Goal: Task Accomplishment & Management: Use online tool/utility

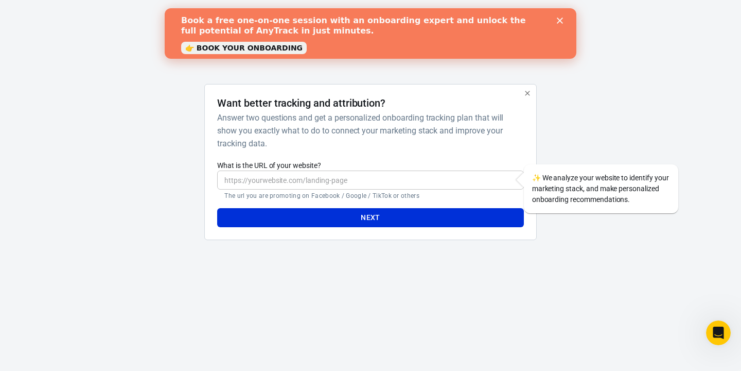
click at [561, 19] on polygon "Close" at bounding box center [560, 20] width 6 height 6
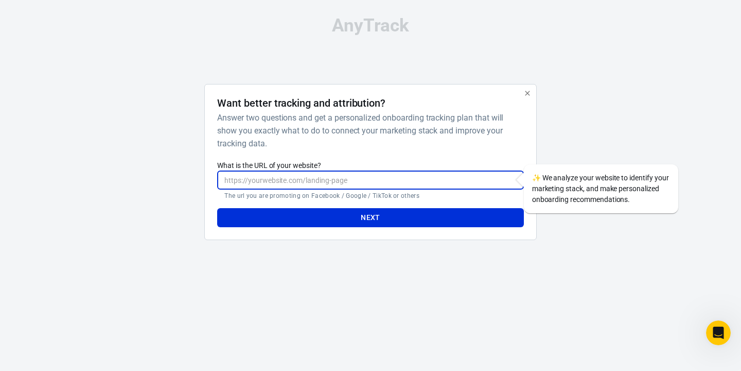
click at [330, 177] on input "What is the URL of your website?" at bounding box center [370, 179] width 306 height 19
type input "[URL][DOMAIN_NAME]"
click at [217, 208] on button "Next" at bounding box center [370, 217] width 306 height 19
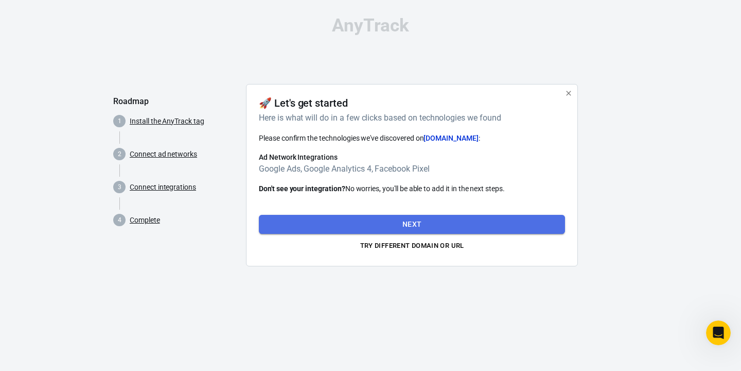
click at [370, 220] on button "Next" at bounding box center [412, 224] width 306 height 19
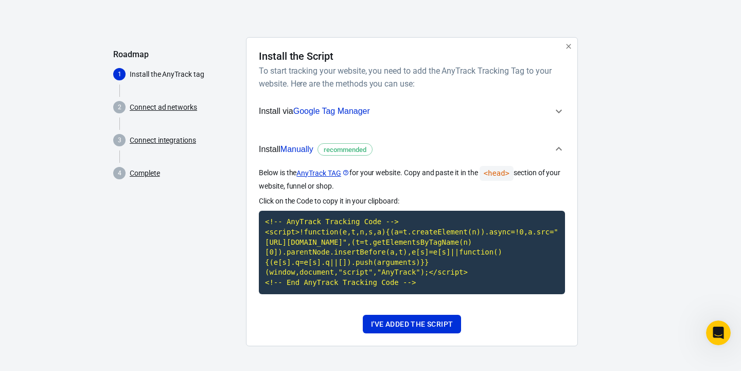
scroll to position [57, 0]
click at [269, 210] on code "<!-- AnyTrack Tracking Code --> <script>!function(e,t,n,s,a){(a=t.createElement…" at bounding box center [412, 251] width 306 height 83
click at [408, 322] on button "I've added the script" at bounding box center [412, 323] width 98 height 19
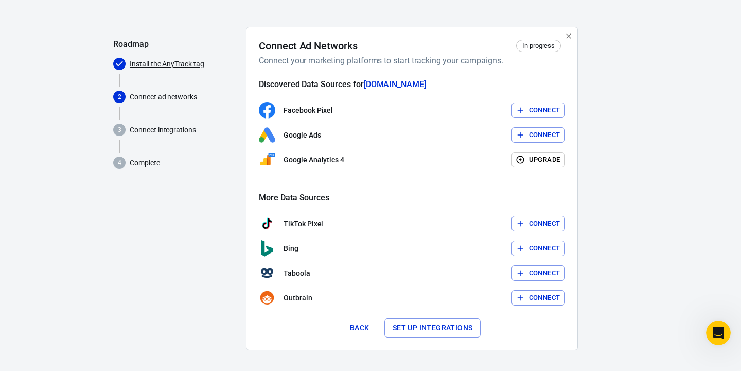
click at [523, 108] on icon "button" at bounding box center [520, 109] width 9 height 9
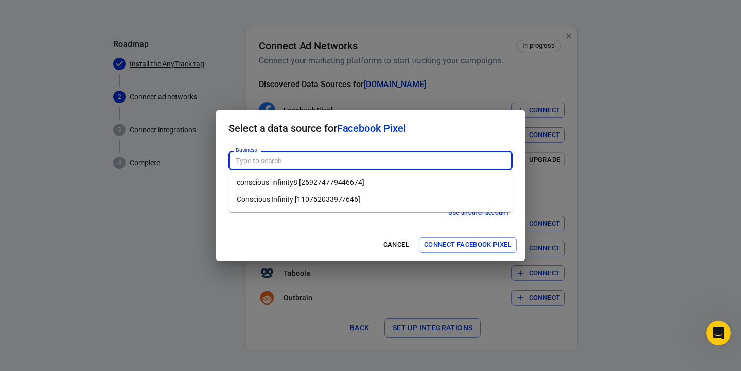
click at [316, 157] on input "Business" at bounding box center [370, 160] width 276 height 13
click at [324, 179] on li "conscious_infinity8 [269274779446674]" at bounding box center [370, 182] width 284 height 17
type input "conscious_infinity8 [269274779446674]"
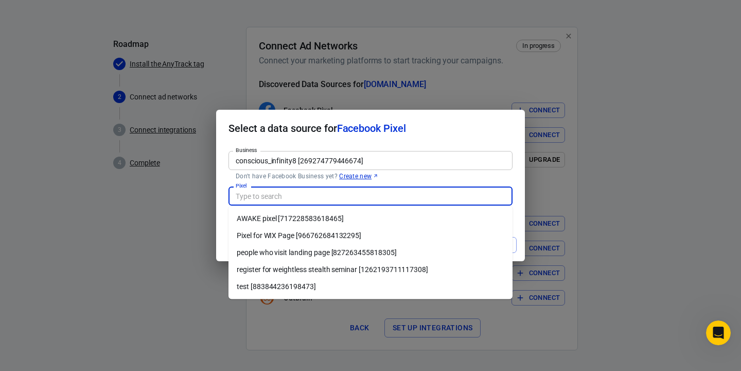
click at [293, 197] on input "Pixel" at bounding box center [370, 195] width 276 height 13
click at [305, 232] on li "Pixel for WIX Page [966762684132295]" at bounding box center [370, 235] width 284 height 17
type input "Pixel for WIX Page [966762684132295]"
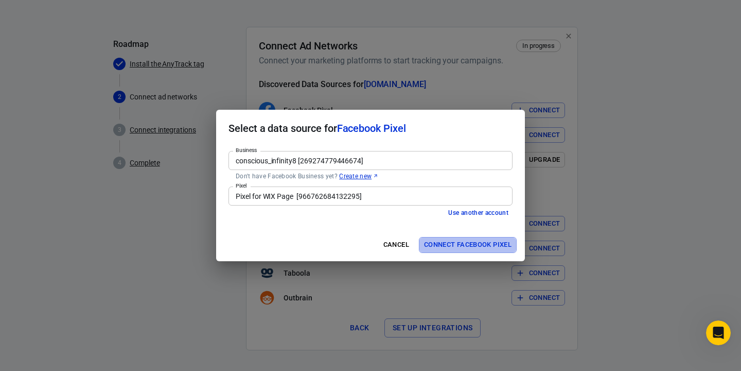
click at [446, 244] on button "Connect Facebook Pixel" at bounding box center [468, 245] width 98 height 16
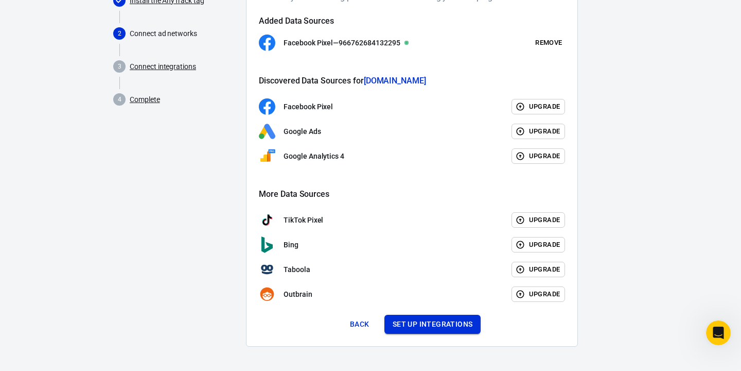
scroll to position [118, 0]
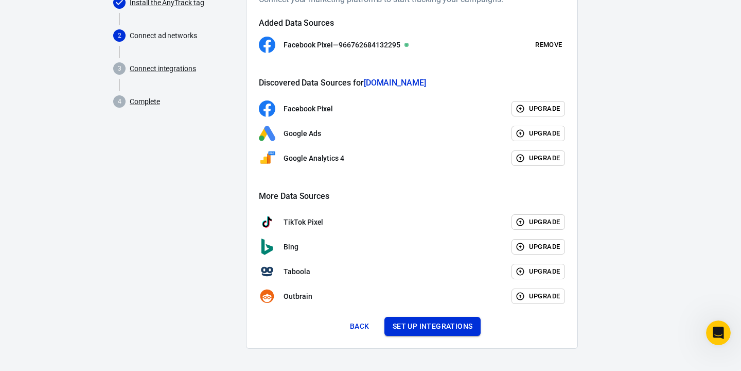
click at [450, 325] on button "Set up integrations" at bounding box center [432, 325] width 97 height 19
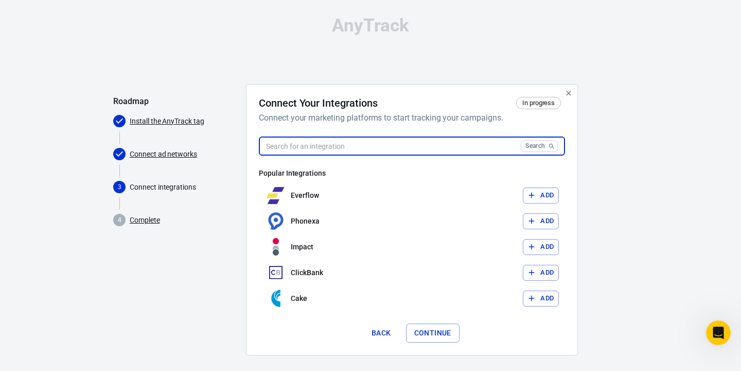
click at [343, 147] on input "text" at bounding box center [388, 145] width 258 height 19
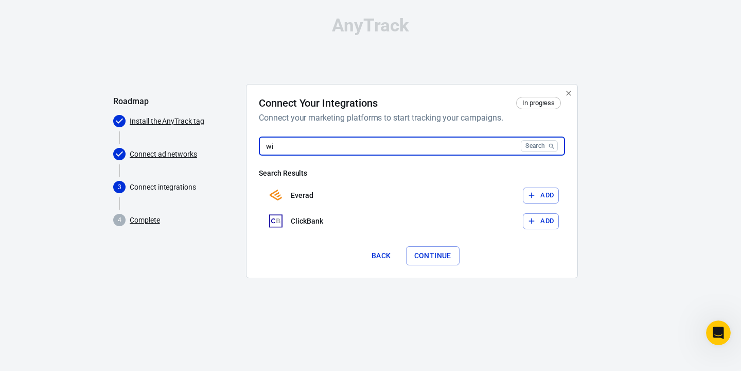
type input "w"
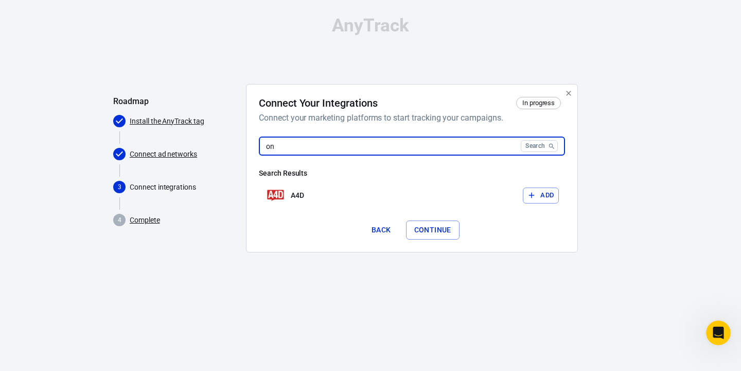
type input "o"
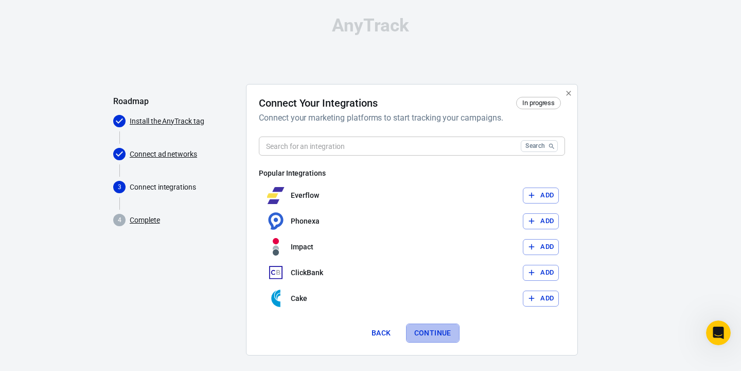
click at [424, 333] on button "Continue" at bounding box center [433, 332] width 54 height 19
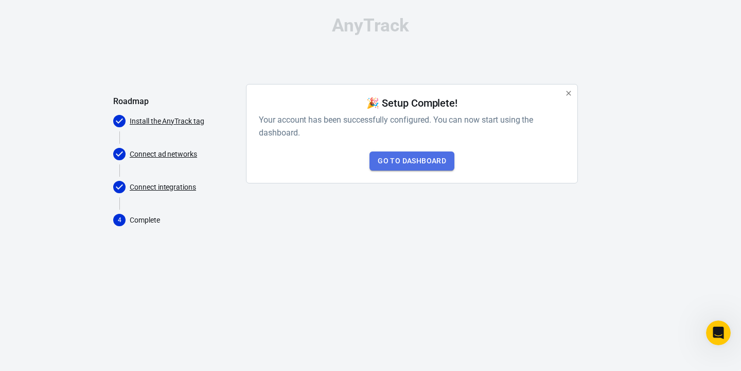
click at [401, 164] on link "Go to Dashboard" at bounding box center [411, 160] width 85 height 19
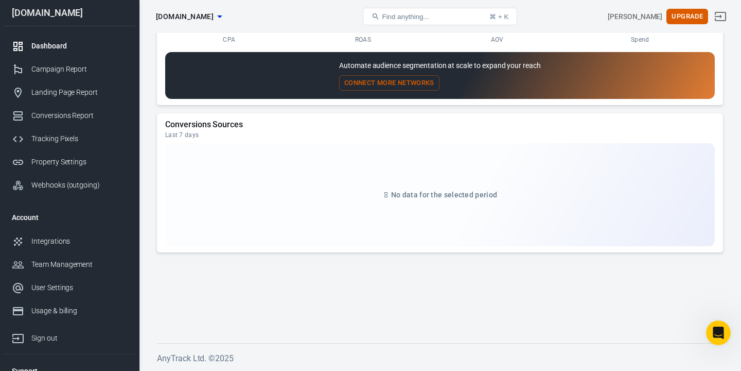
scroll to position [856, 0]
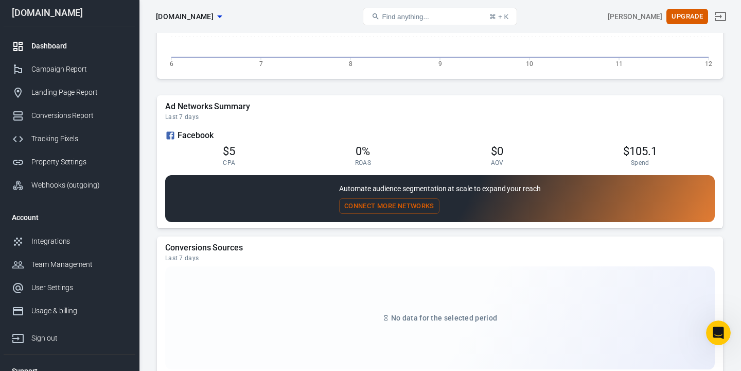
click at [375, 206] on button "Connect More Networks" at bounding box center [389, 206] width 100 height 16
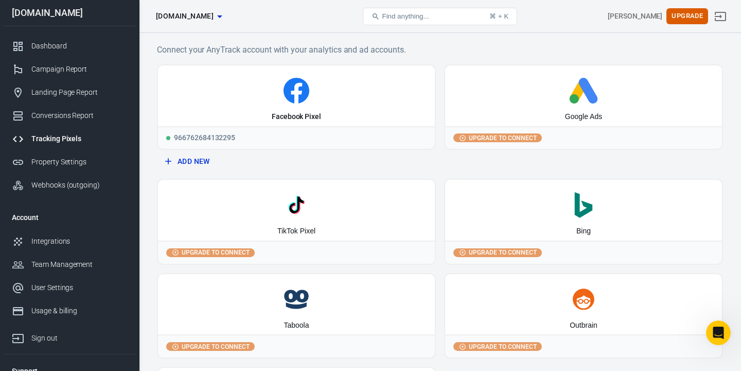
click at [438, 45] on h6 "Connect your AnyTrack account with your analytics and ad accounts." at bounding box center [440, 49] width 566 height 13
click at [58, 112] on div "Conversions Report" at bounding box center [79, 115] width 96 height 11
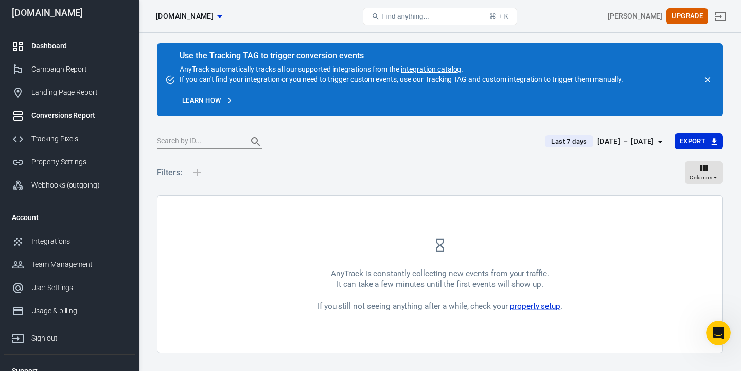
click at [60, 50] on div "Dashboard" at bounding box center [79, 46] width 96 height 11
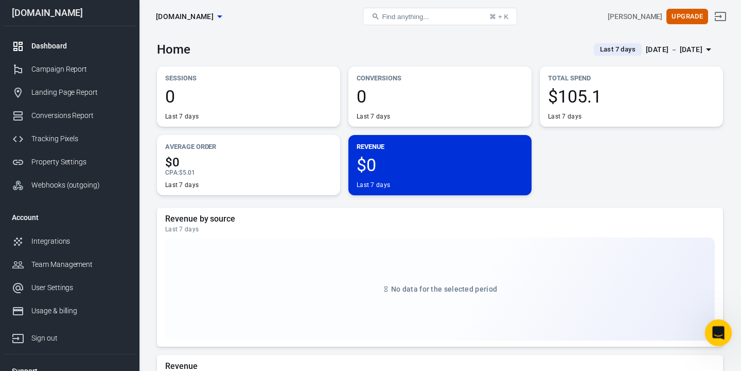
click at [713, 321] on div "Open Intercom Messenger" at bounding box center [717, 331] width 34 height 34
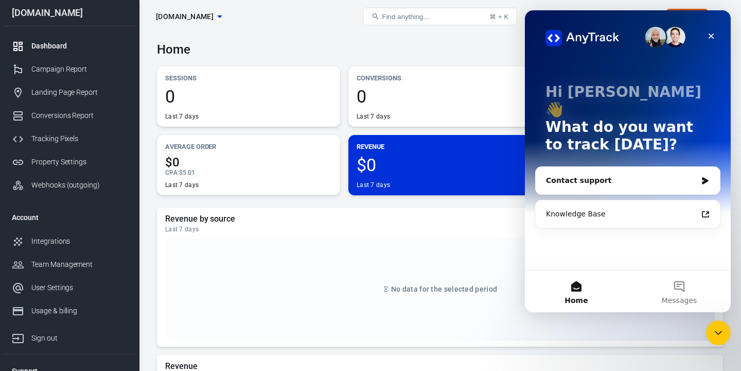
click at [638, 168] on div "Contact support" at bounding box center [628, 180] width 184 height 27
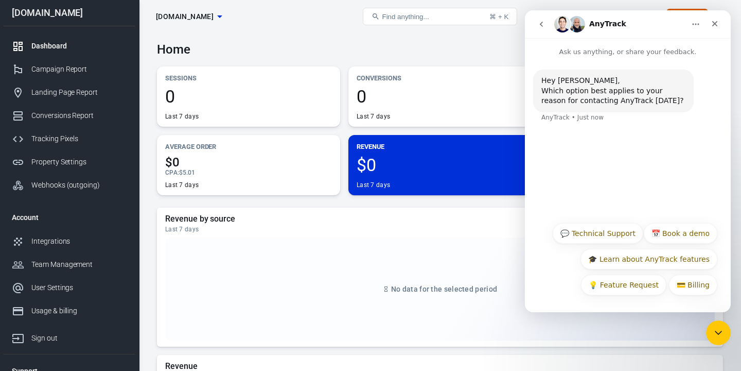
click at [574, 125] on div "Hey [PERSON_NAME], Which option best applies to your reason for contacting AnyT…" at bounding box center [627, 101] width 189 height 65
click at [679, 232] on button "📅 Book a demo" at bounding box center [681, 233] width 74 height 21
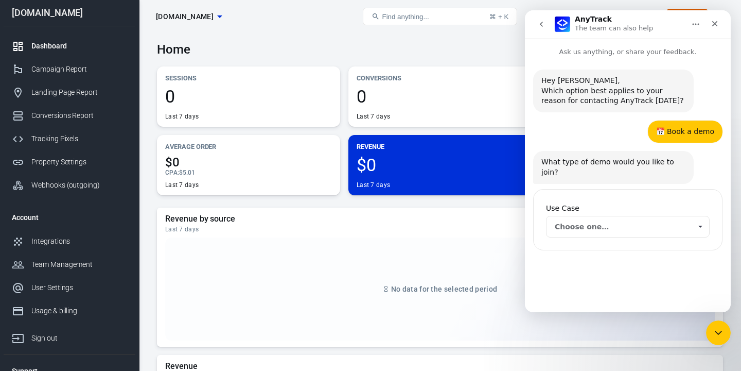
click at [613, 217] on span "Choose one…" at bounding box center [623, 226] width 136 height 21
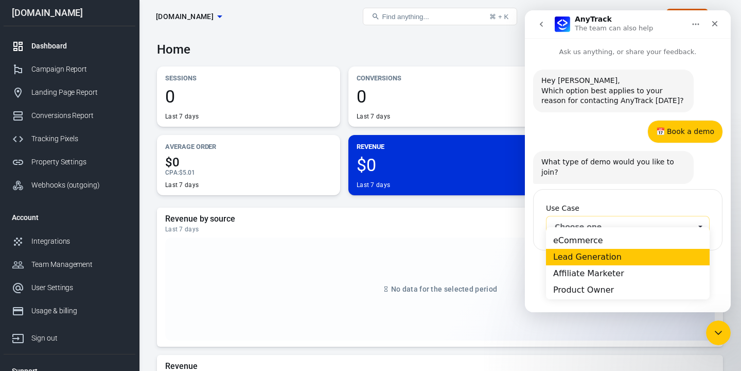
click at [609, 262] on div "Lead Generation" at bounding box center [628, 256] width 164 height 16
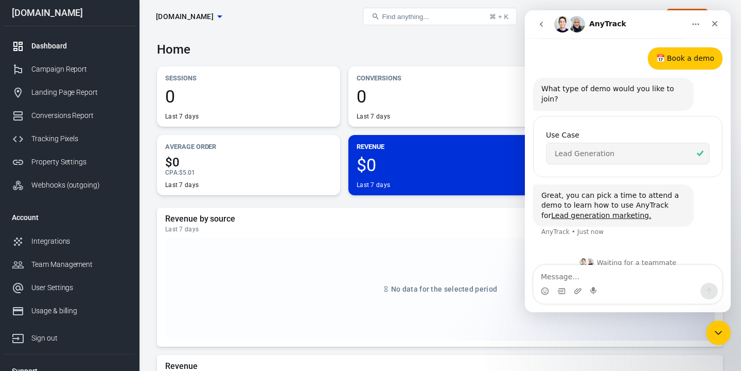
scroll to position [75, 0]
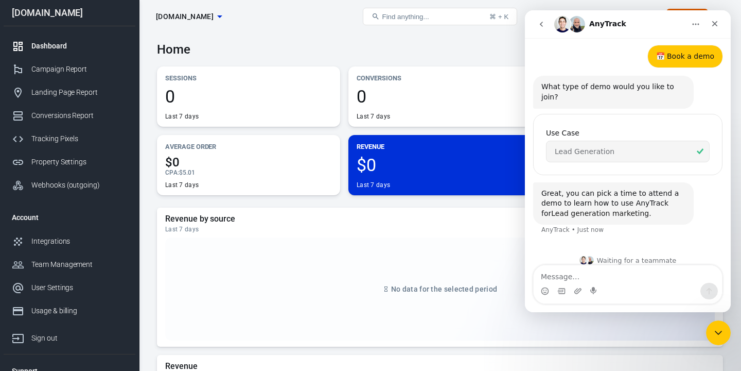
click at [601, 209] on link "Lead generation marketing." at bounding box center [601, 213] width 100 height 8
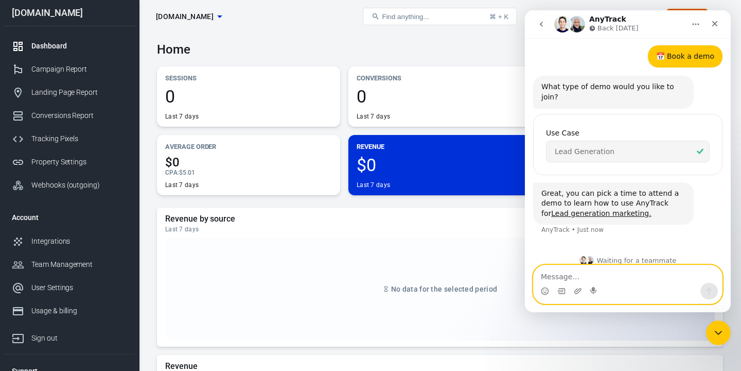
click at [548, 274] on textarea "Message…" at bounding box center [628, 273] width 188 height 17
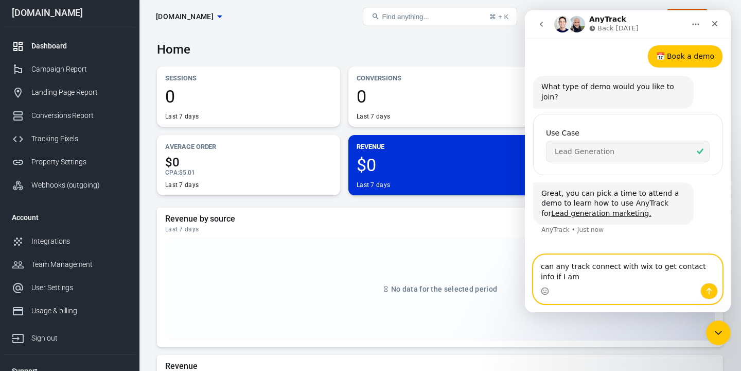
scroll to position [85, 0]
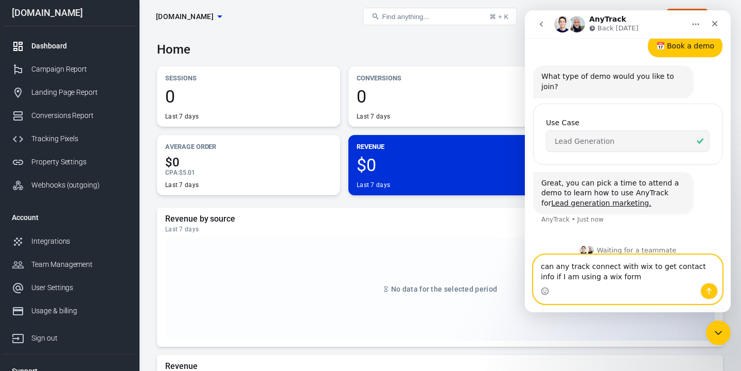
type textarea "can any track connect with wix to get contact info if I am using a wix form"
click at [713, 296] on button "Send a message…" at bounding box center [708, 291] width 17 height 16
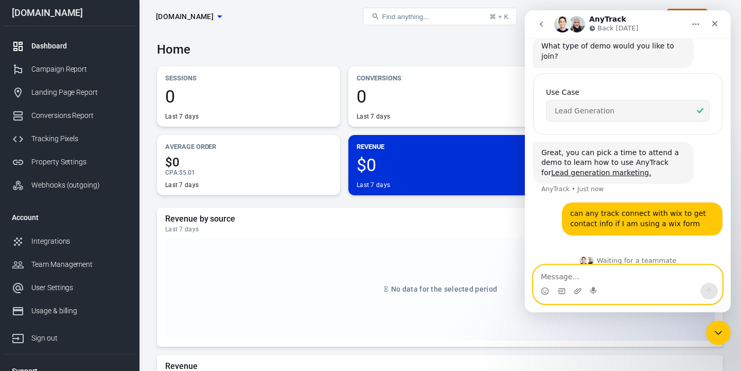
scroll to position [192, 0]
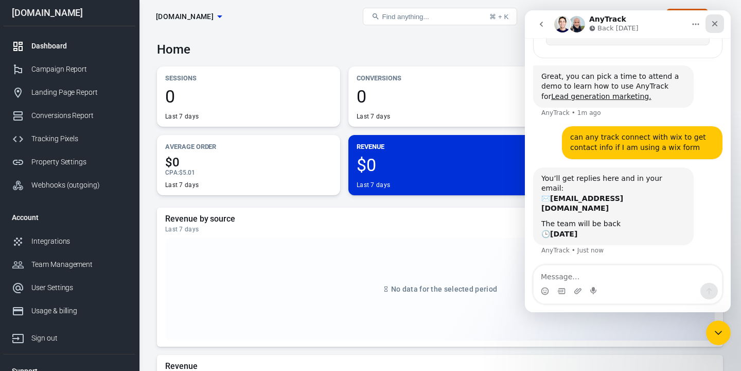
click at [718, 23] on icon "Close" at bounding box center [715, 24] width 8 height 8
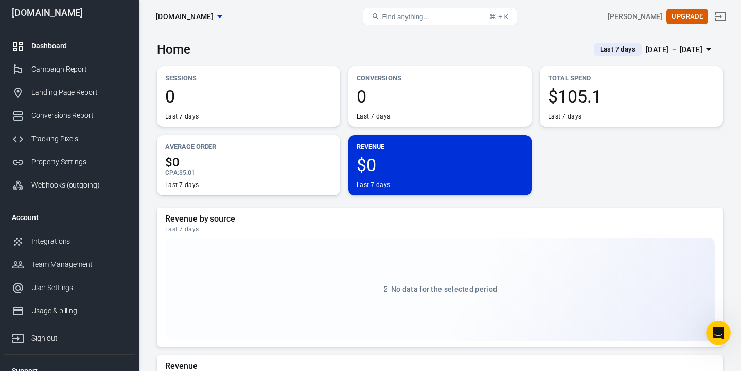
scroll to position [182, 0]
click at [78, 94] on div "Landing Page Report" at bounding box center [79, 92] width 96 height 11
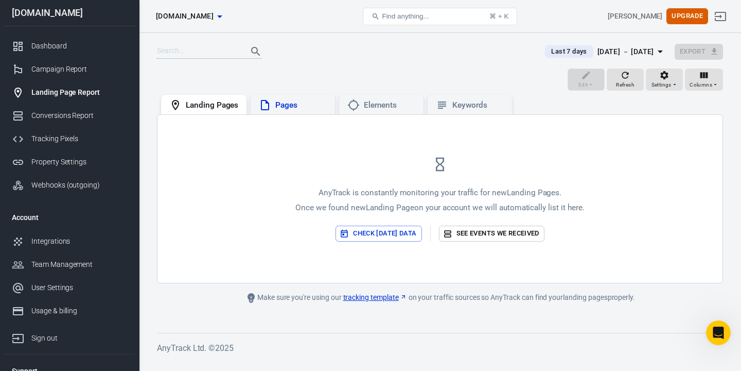
click at [284, 101] on div "Pages" at bounding box center [300, 105] width 51 height 11
click at [384, 102] on div "Elements" at bounding box center [389, 105] width 51 height 11
click at [459, 104] on div "Keywords" at bounding box center [477, 105] width 51 height 11
click at [210, 109] on div "Landing Pages" at bounding box center [212, 105] width 52 height 11
click at [67, 238] on div "Integrations" at bounding box center [79, 241] width 96 height 11
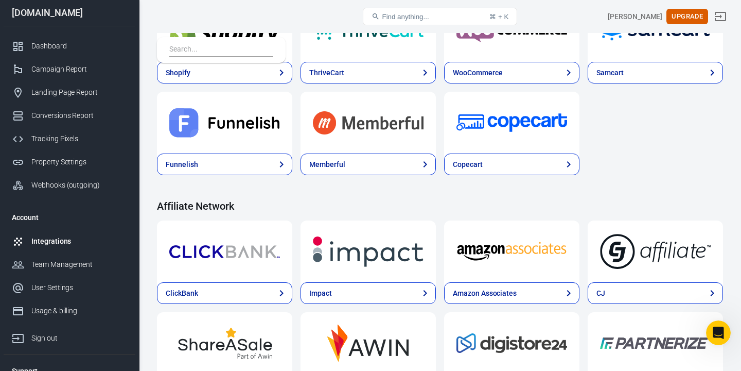
scroll to position [419, 0]
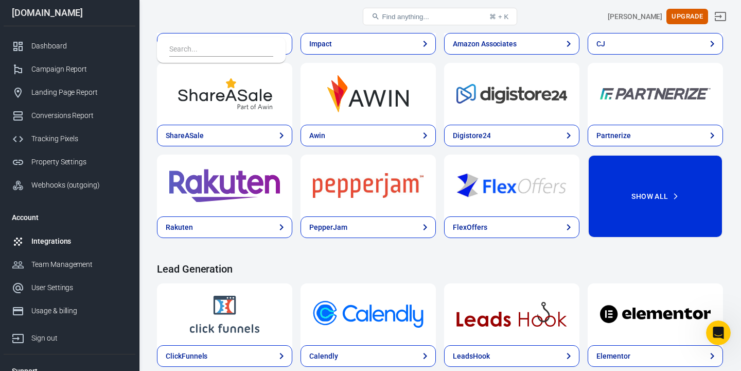
click at [667, 204] on button "Show All" at bounding box center [655, 195] width 135 height 83
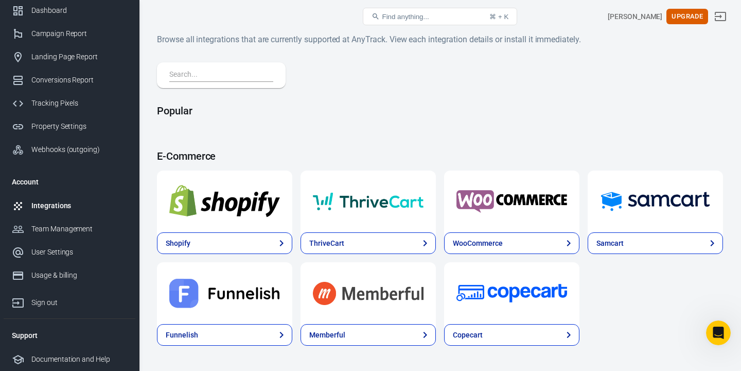
scroll to position [0, 0]
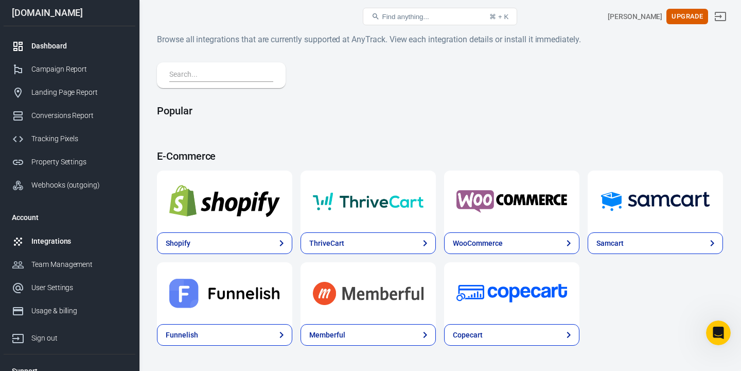
click at [61, 46] on div "Dashboard" at bounding box center [79, 46] width 96 height 11
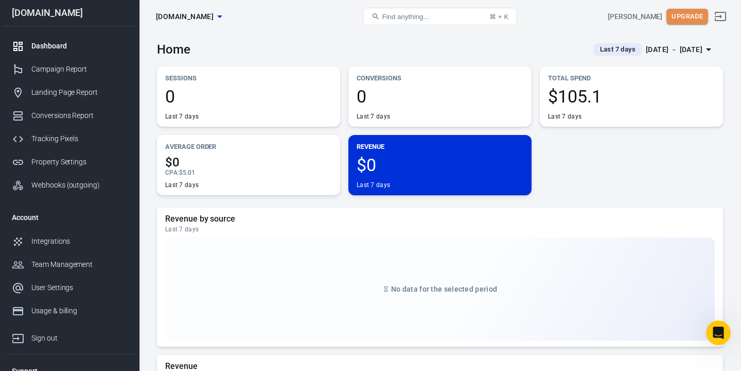
click at [685, 19] on button "Upgrade" at bounding box center [687, 17] width 42 height 16
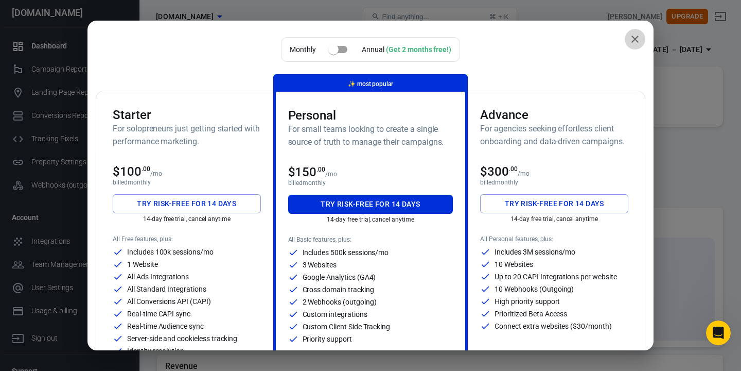
click at [636, 39] on icon "close" at bounding box center [635, 39] width 12 height 12
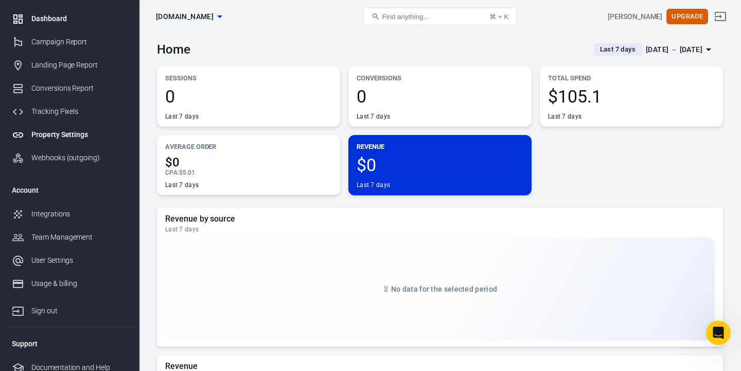
scroll to position [30, 0]
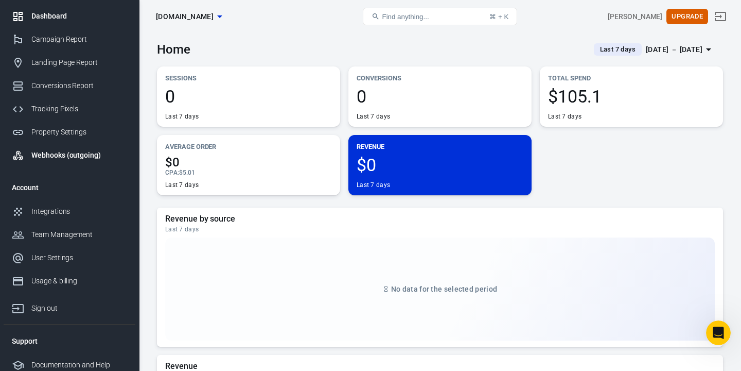
click at [62, 154] on div "Webhooks (outgoing)" at bounding box center [79, 155] width 96 height 11
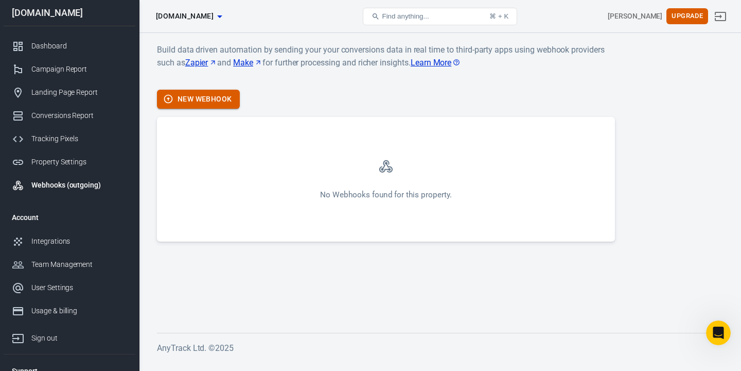
click at [185, 97] on button "New Webhook" at bounding box center [198, 99] width 83 height 19
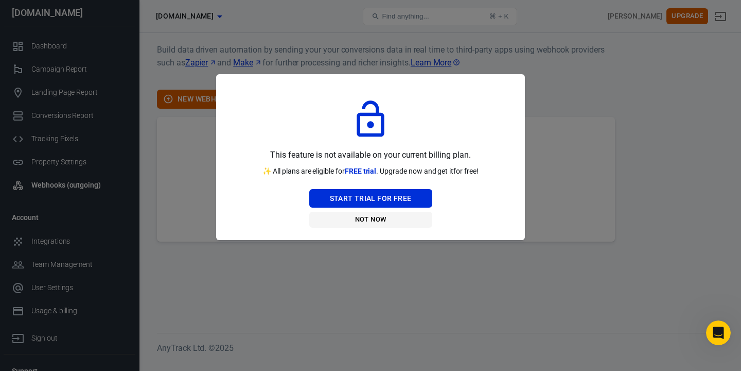
click at [362, 219] on button "Not Now" at bounding box center [370, 220] width 123 height 16
